Goal: Information Seeking & Learning: Find specific fact

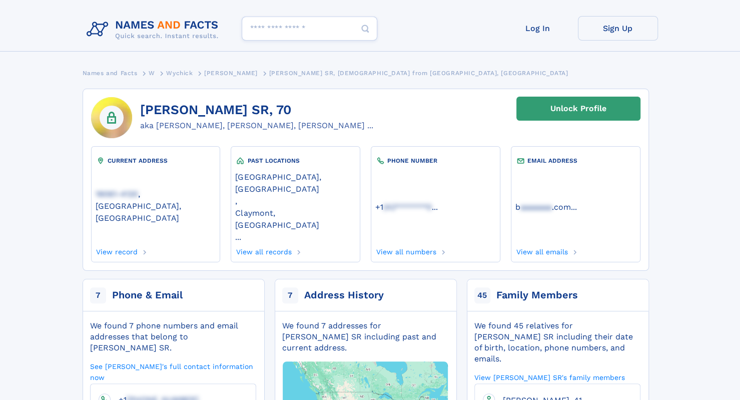
click at [552, 395] on span "[PERSON_NAME], 41" at bounding box center [542, 400] width 79 height 10
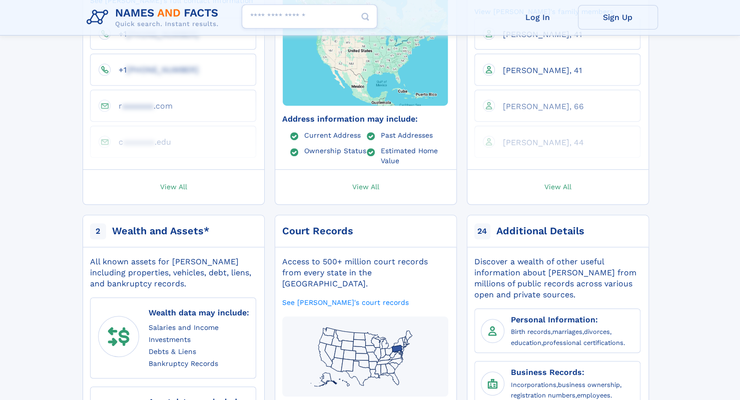
scroll to position [333, 0]
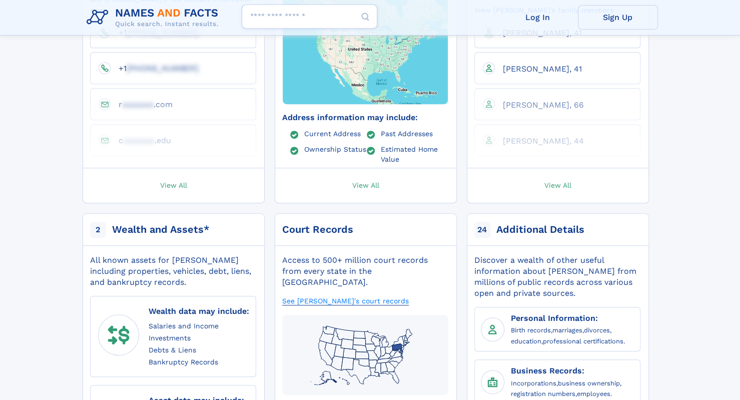
click at [368, 296] on link "See Christine M Wychick's court records" at bounding box center [345, 301] width 127 height 10
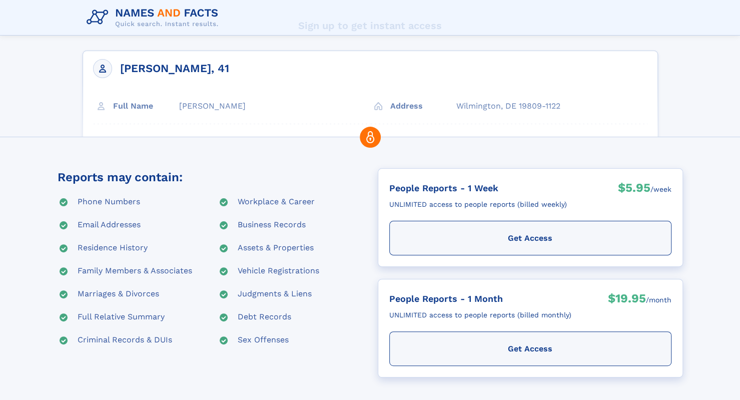
scroll to position [37, 0]
